Goal: Find specific page/section: Find specific page/section

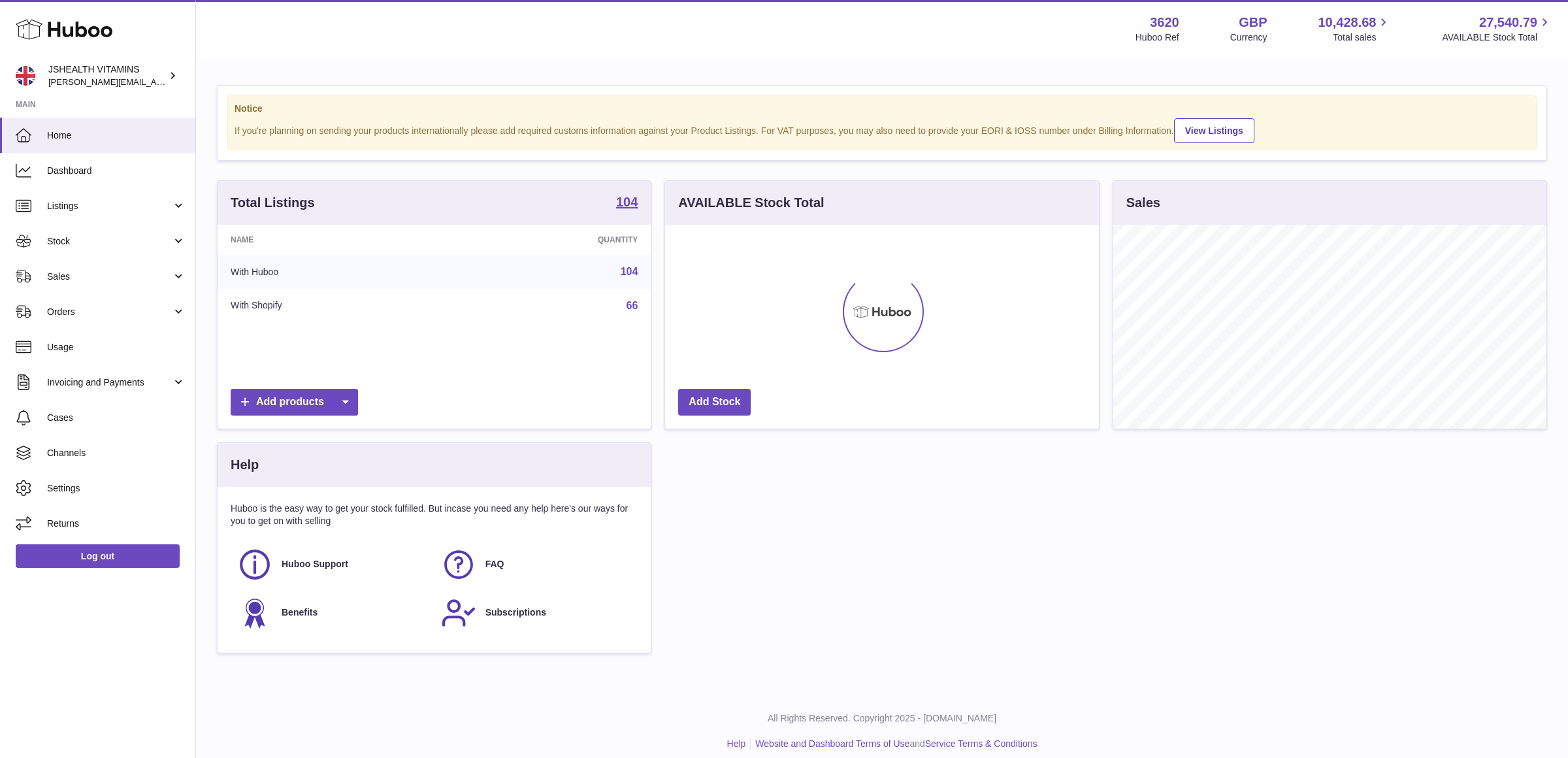
scroll to position [203, 433]
click at [104, 286] on link "Sales" at bounding box center [97, 276] width 195 height 35
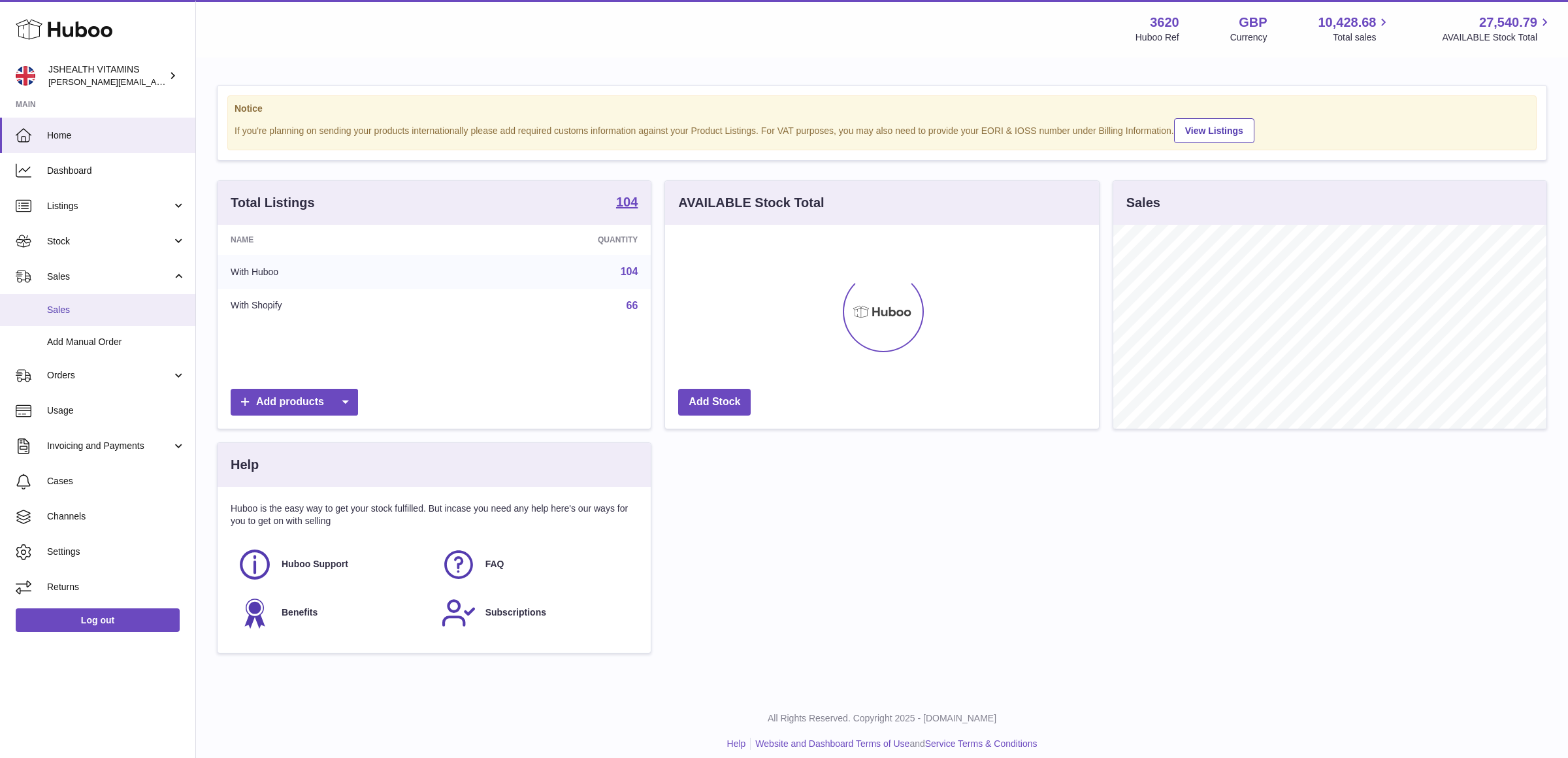
click at [96, 309] on span "Sales" at bounding box center [116, 310] width 138 height 12
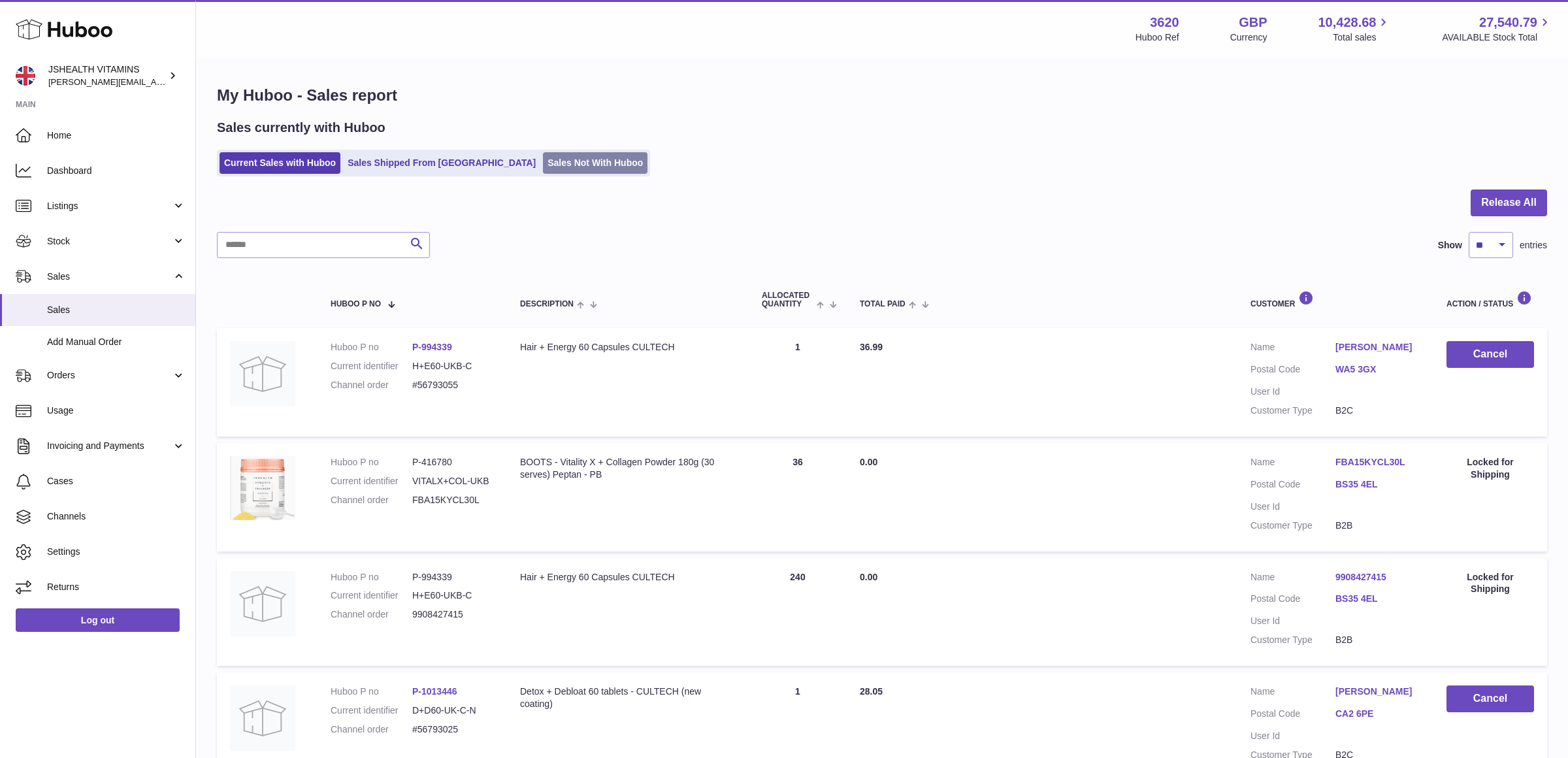
click at [543, 171] on link "Sales Not With Huboo" at bounding box center [595, 163] width 104 height 22
